Goal: Task Accomplishment & Management: Complete application form

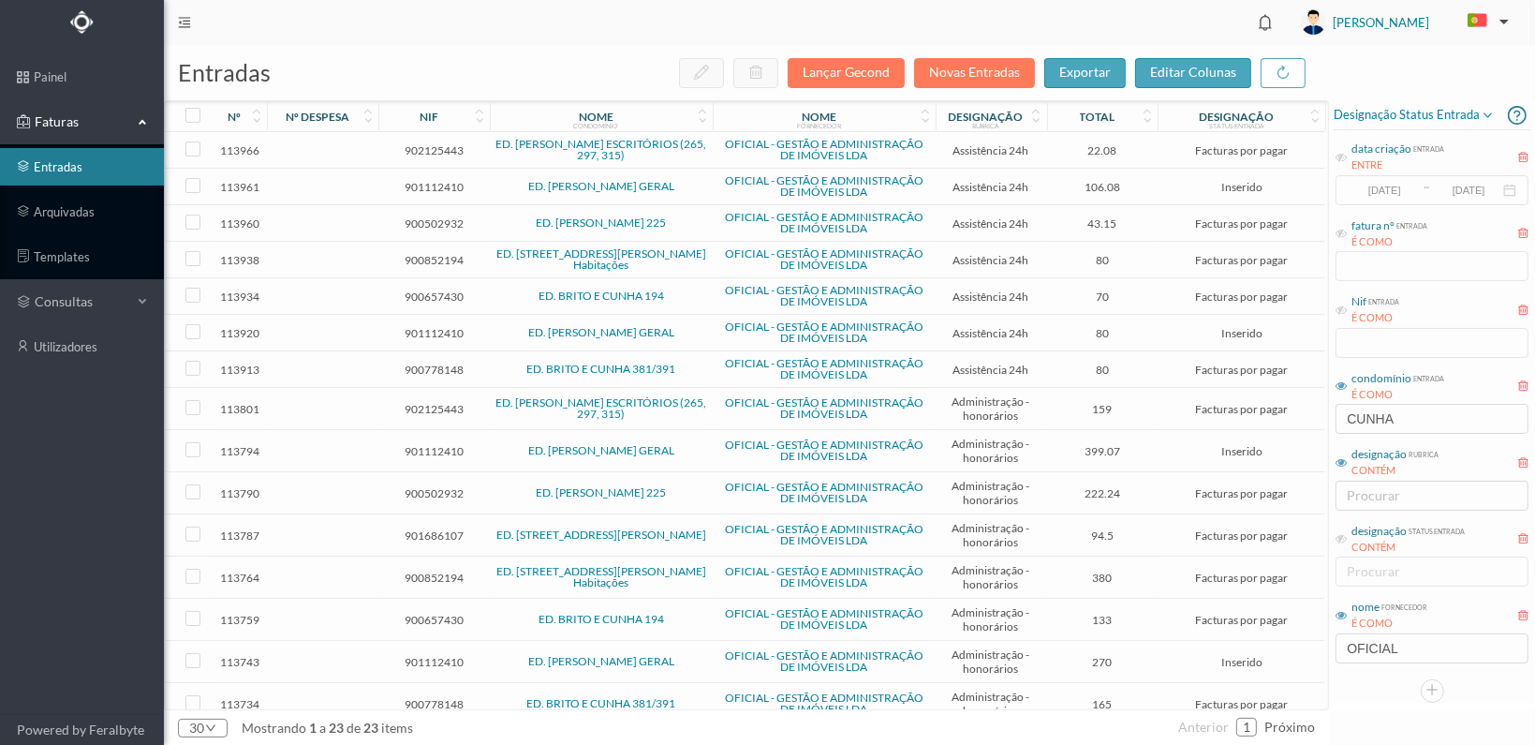
drag, startPoint x: 1410, startPoint y: 428, endPoint x: 1288, endPoint y: 417, distance: 122.3
click at [1289, 420] on div "entradas Lançar Gecond Novas Entradas exportar editar colunas nº nº despesa nif…" at bounding box center [849, 395] width 1371 height 700
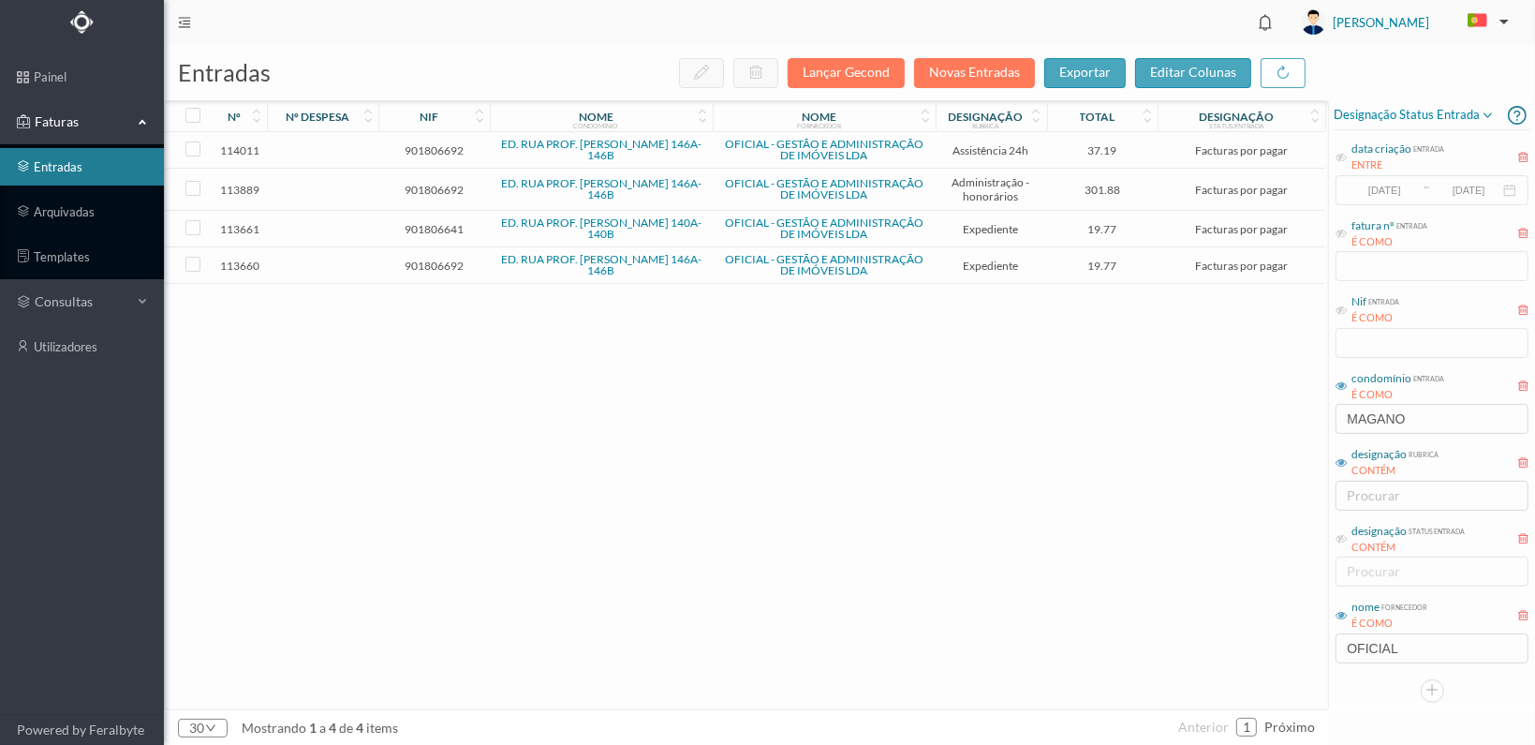
type input "MAGANO"
click at [435, 185] on span "901806692" at bounding box center [434, 190] width 102 height 14
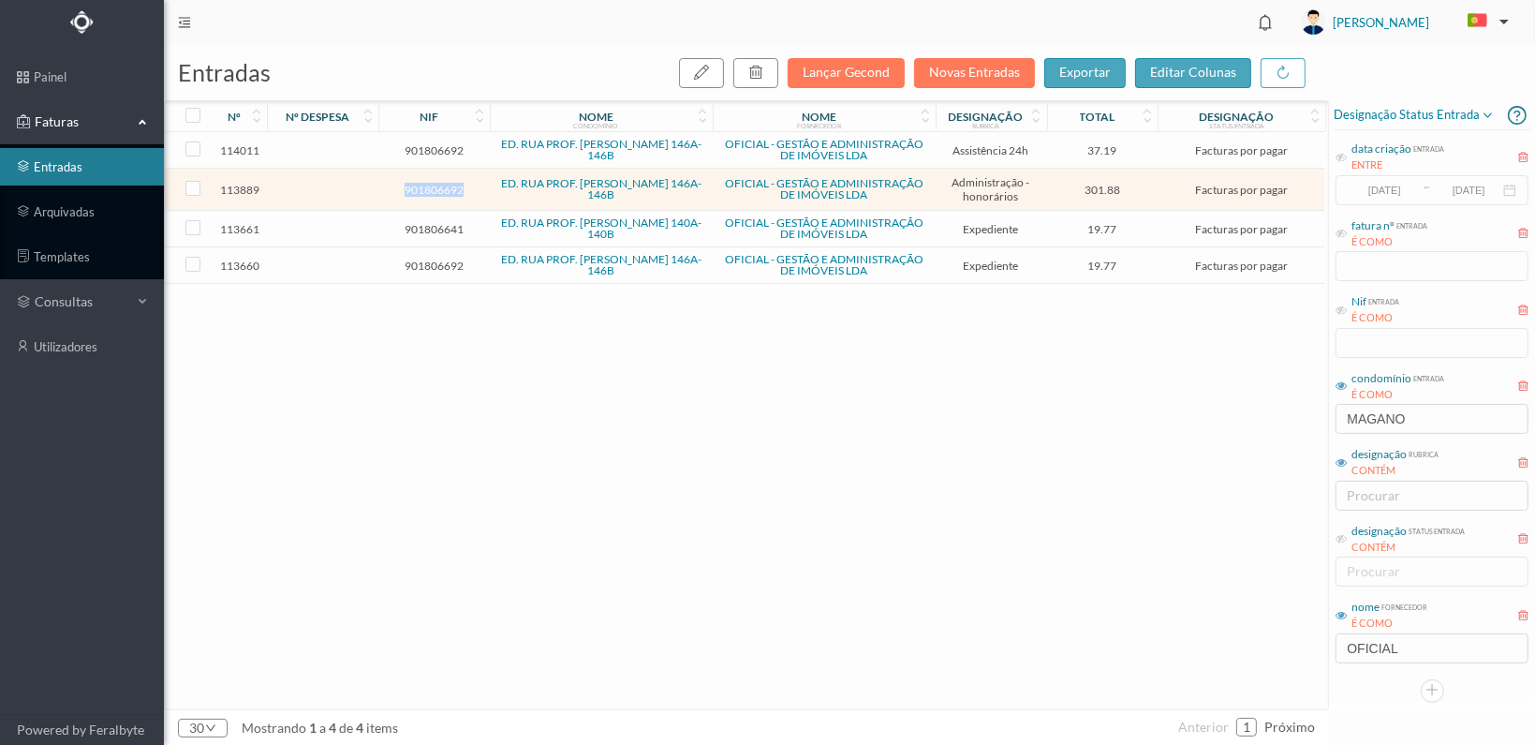
click at [435, 185] on span "901806692" at bounding box center [434, 190] width 102 height 14
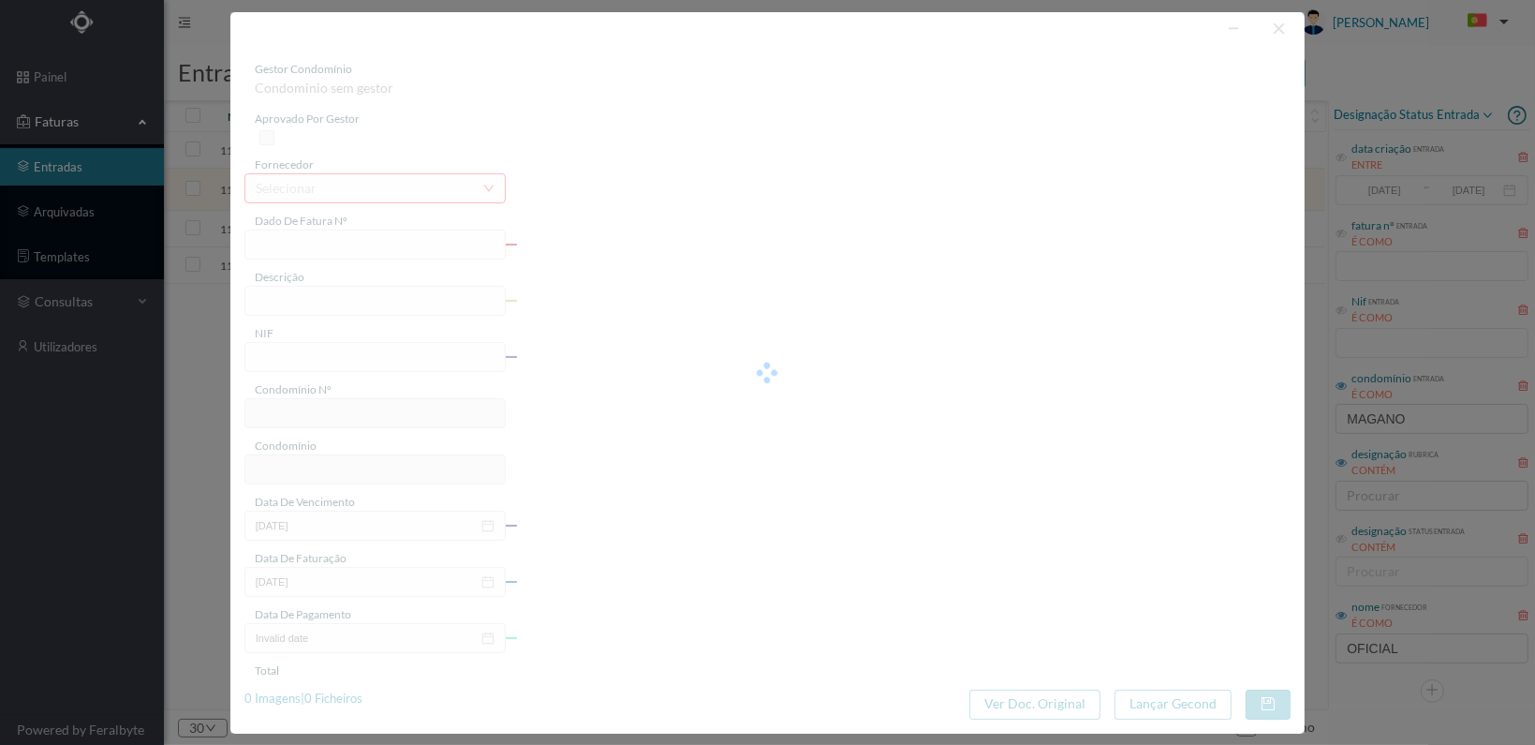
type input "FT 2025A1/4654"
type input "HONORARIOS Outubro de 2025"
type input "901806692"
type input "[DATE]"
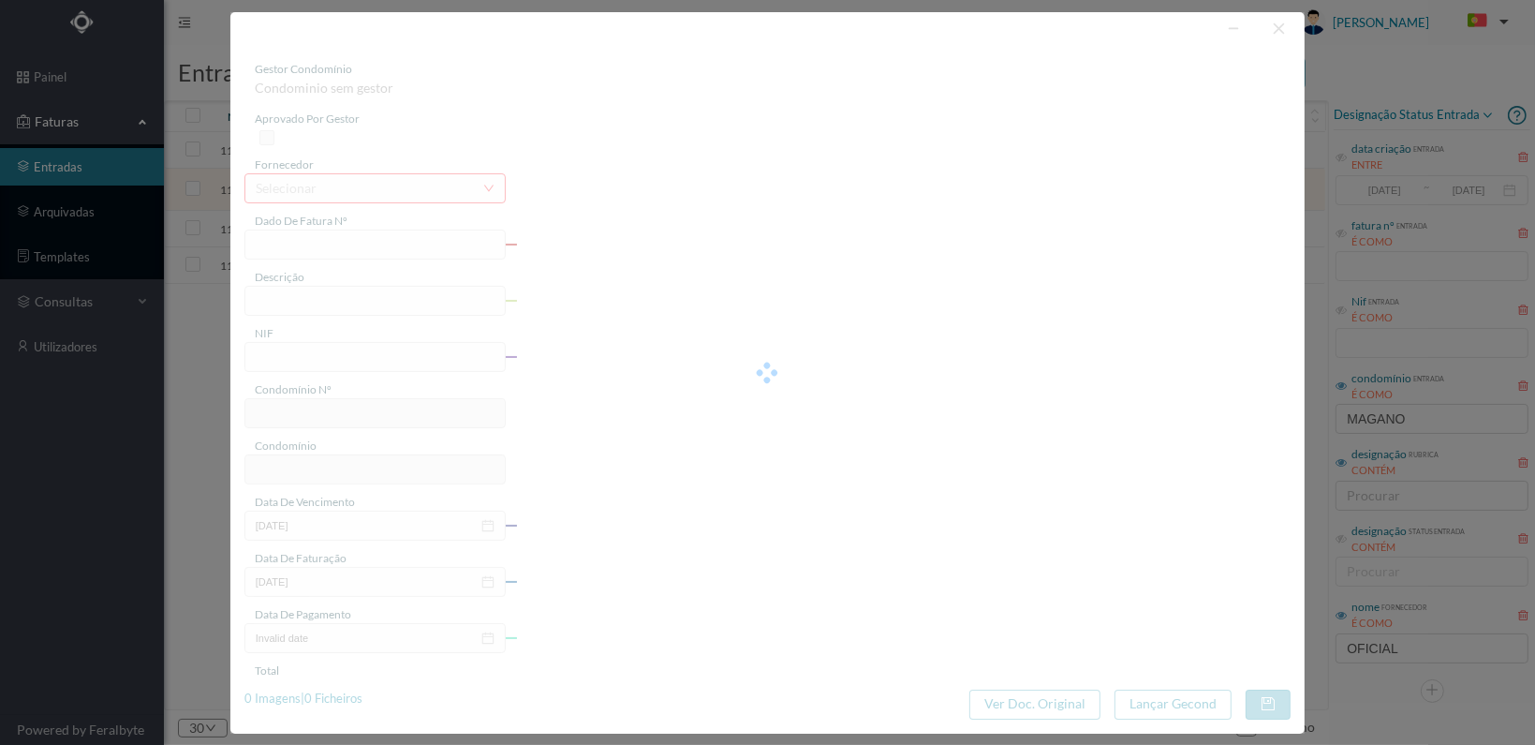
type input "[DATE]"
type input "301.88"
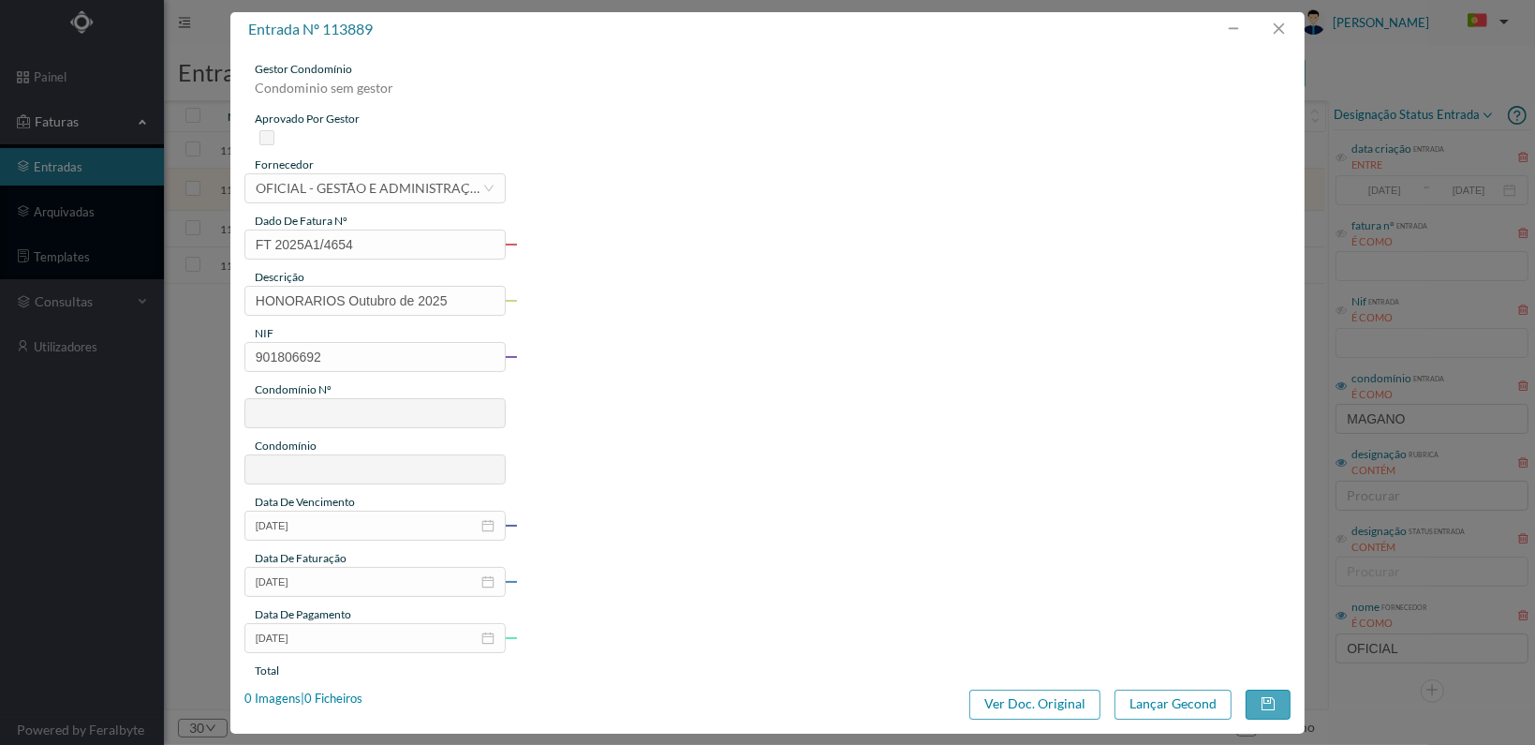
type input "815"
type input "ED. RUA PROF. [PERSON_NAME] 146A-146B"
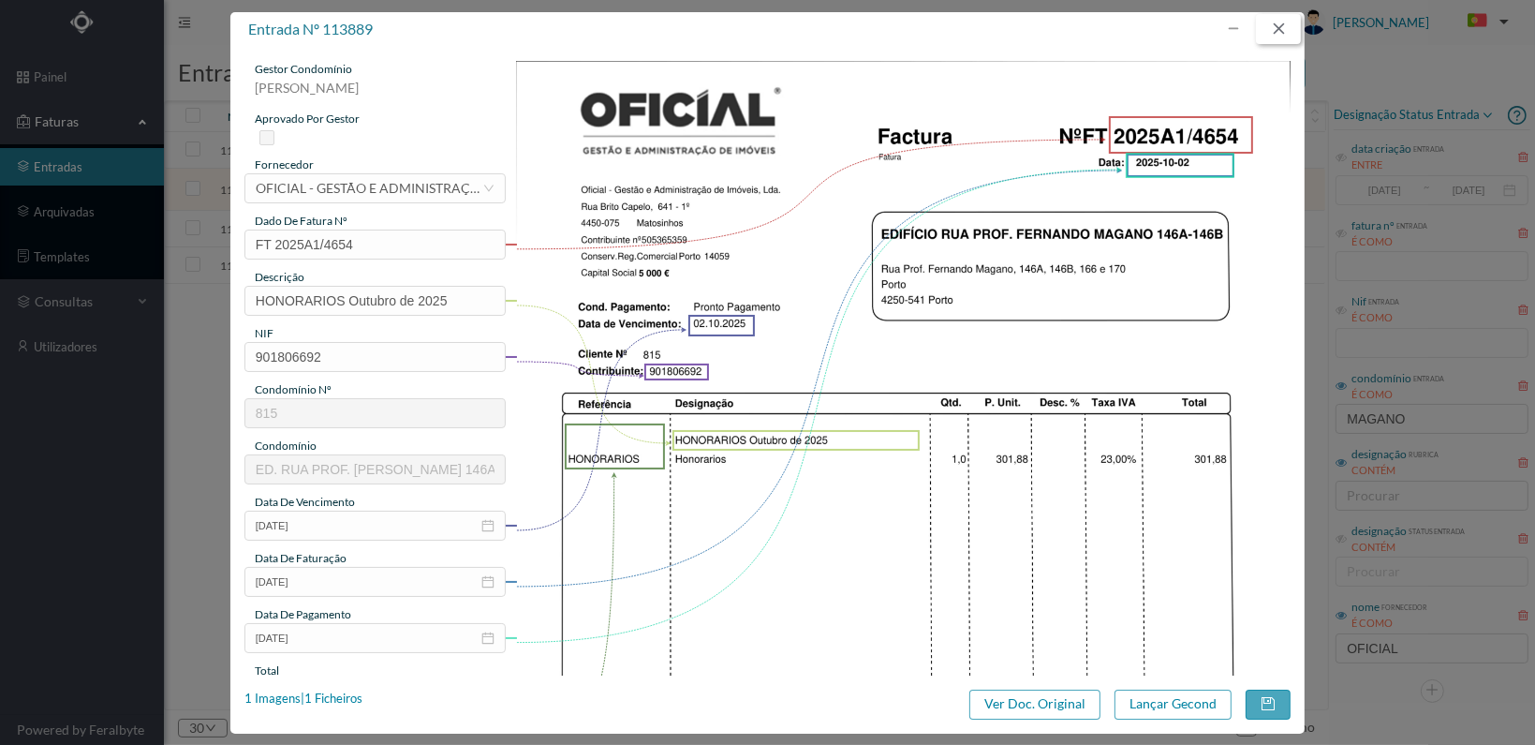
click at [1276, 20] on button "button" at bounding box center [1278, 29] width 45 height 30
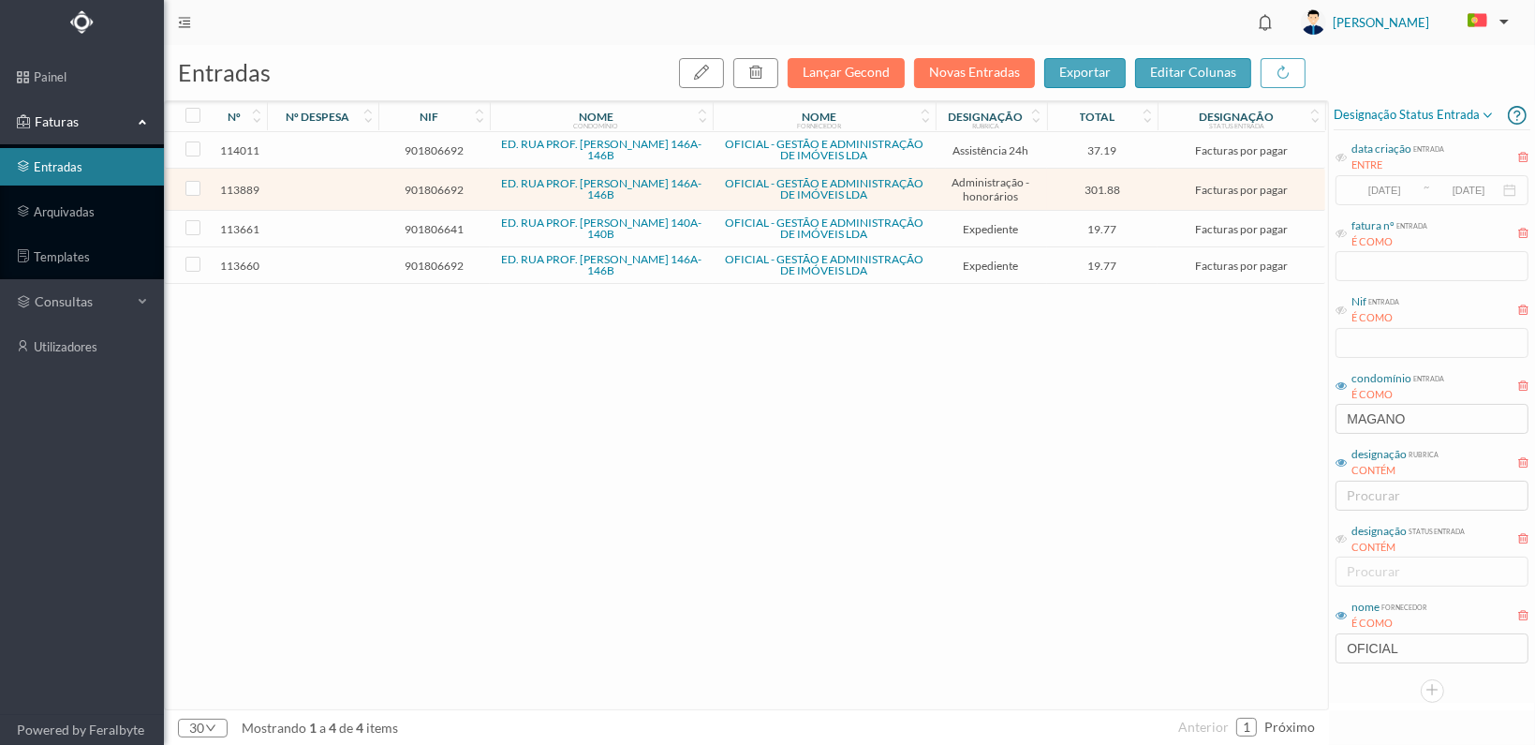
click at [417, 226] on span "901806641" at bounding box center [434, 229] width 102 height 14
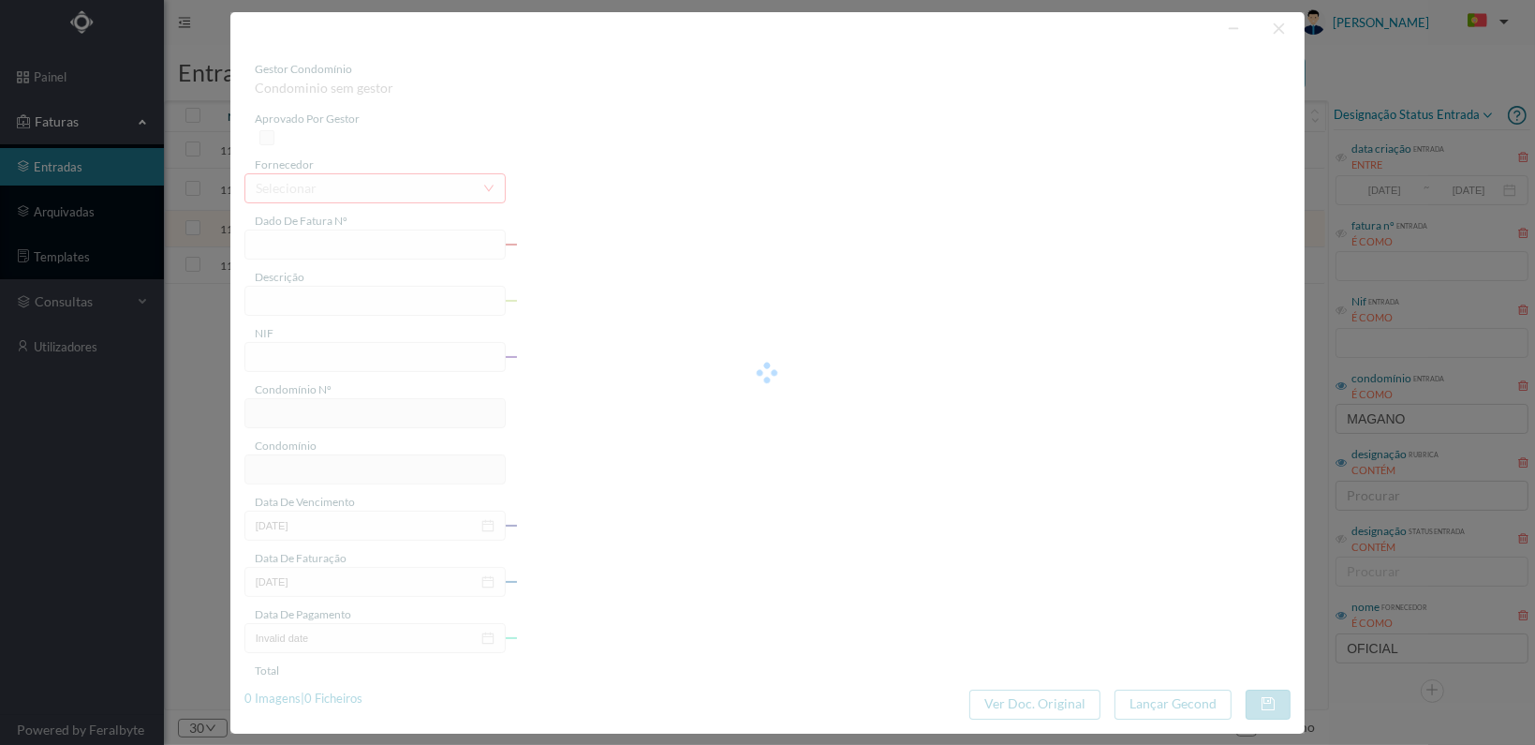
type input "FT 2025A1/4469"
type input "Serv. Administrativo - Custódia Documentação"
type input "901806641"
type input "[DATE]"
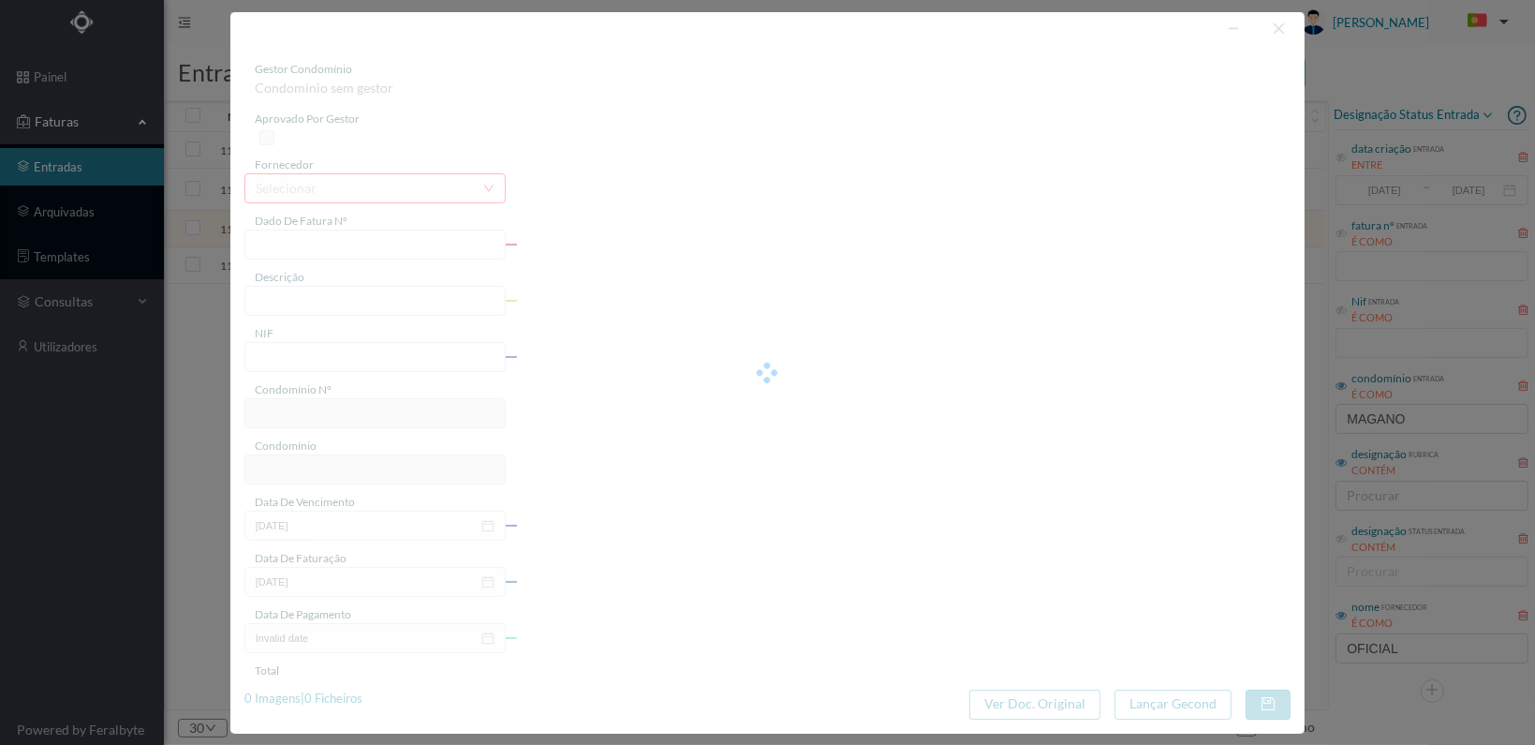
type input "[DATE]"
type input "19.77"
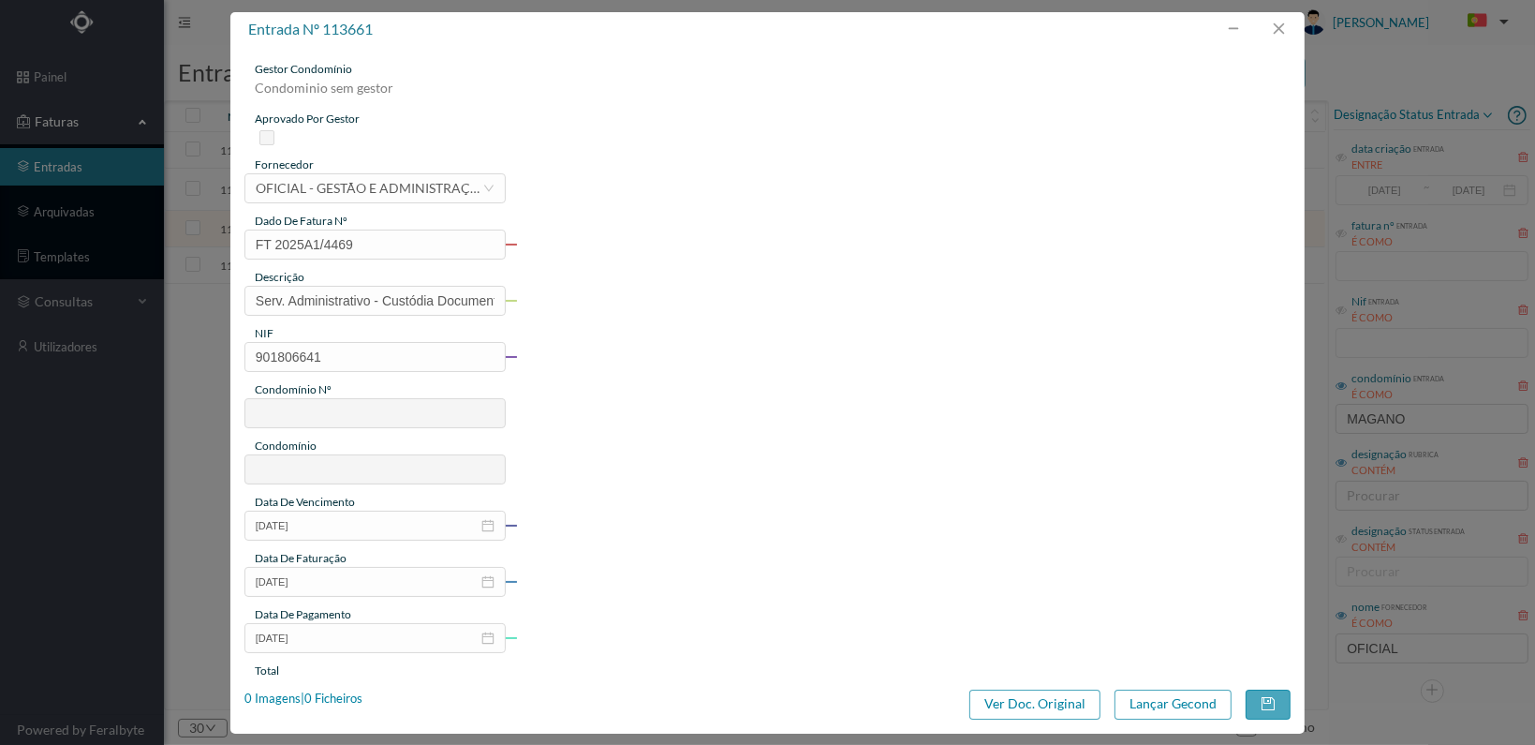
type input "816"
type input "ED. RUA PROF. [PERSON_NAME] 140A-140B"
